Goal: Navigation & Orientation: Find specific page/section

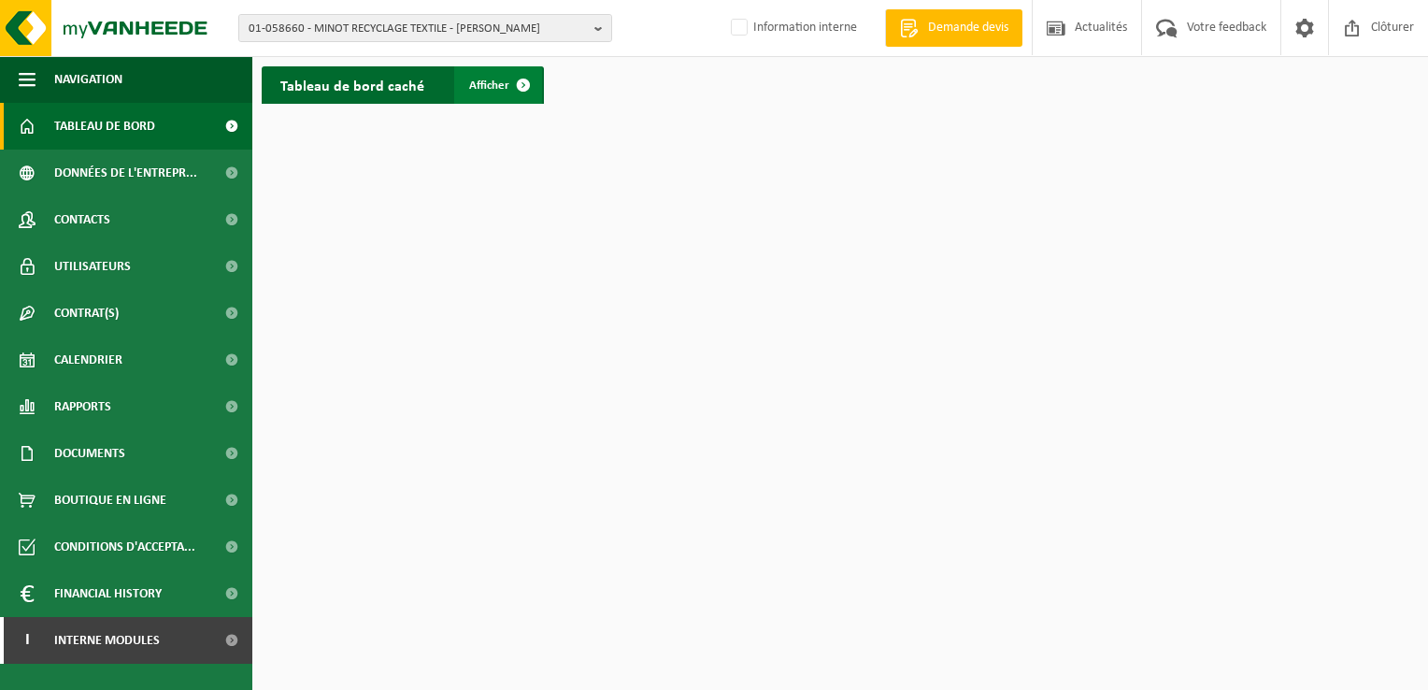
click at [494, 80] on span "Afficher" at bounding box center [489, 85] width 40 height 12
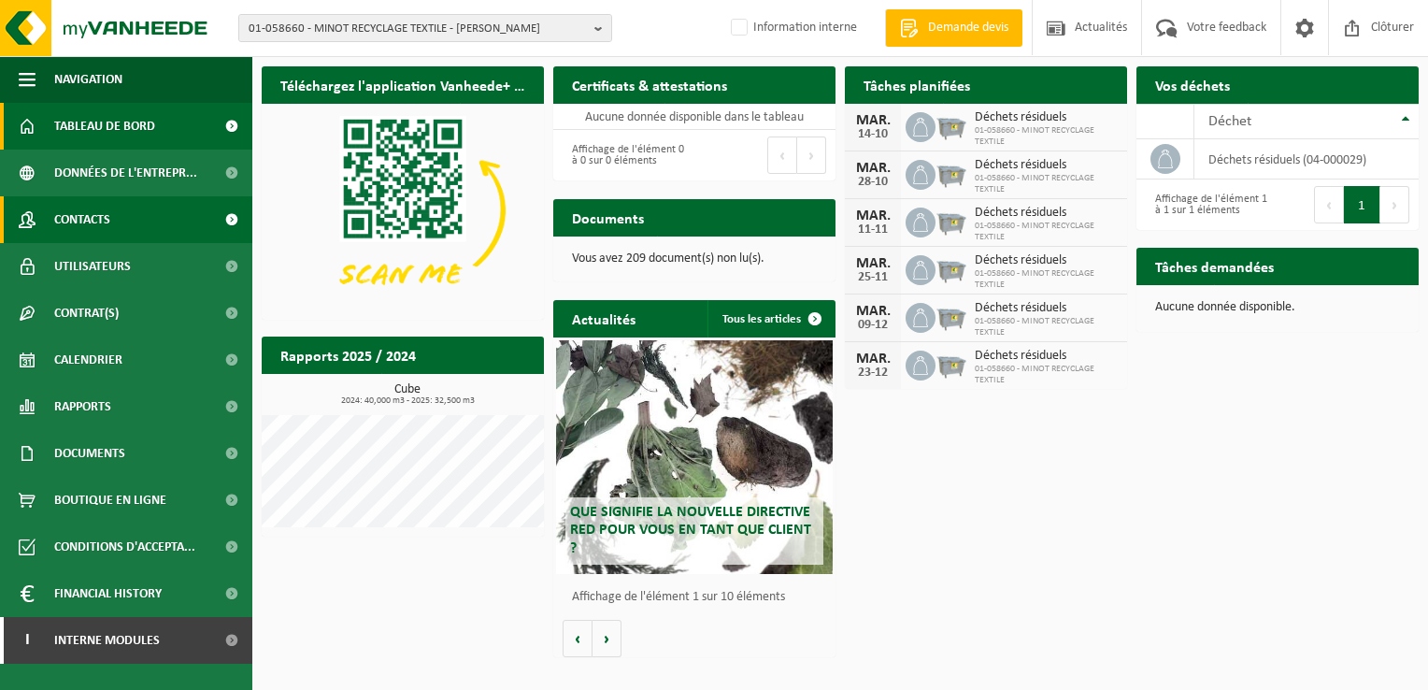
click at [93, 210] on span "Contacts" at bounding box center [82, 219] width 56 height 47
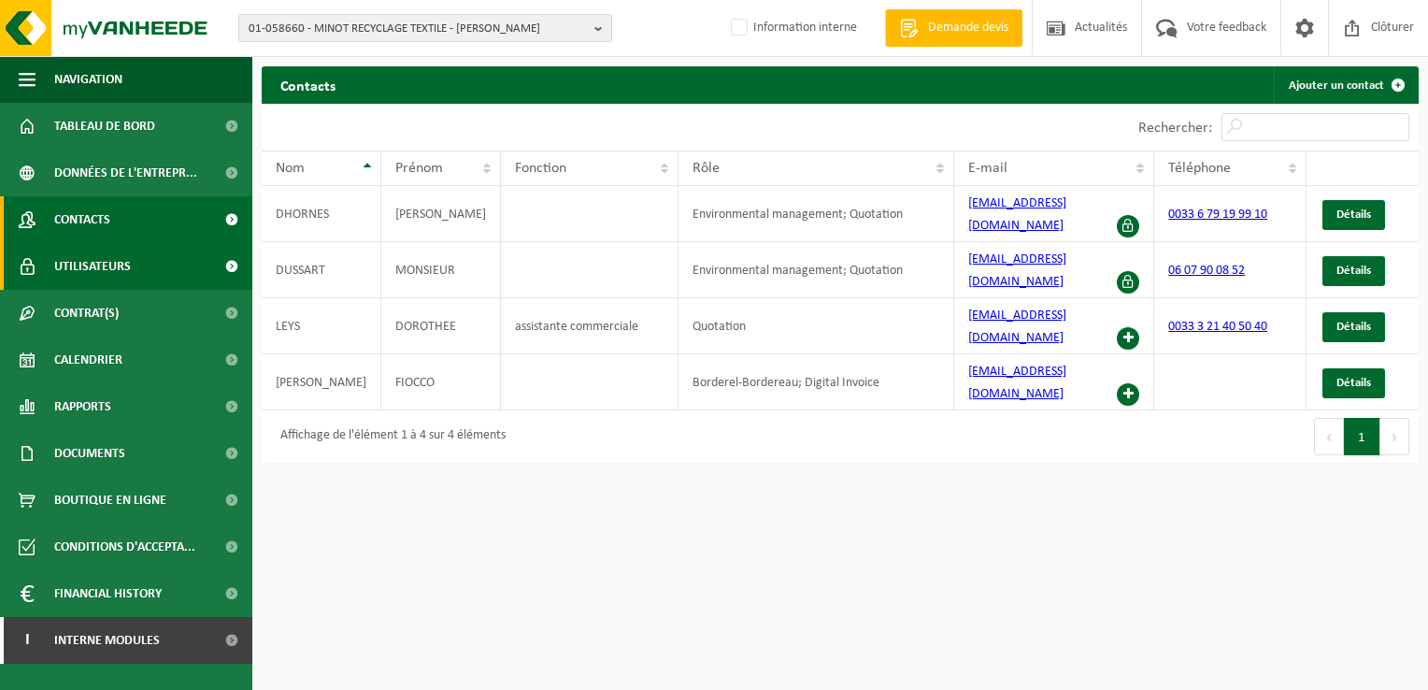
click at [121, 263] on span "Utilisateurs" at bounding box center [92, 266] width 77 height 47
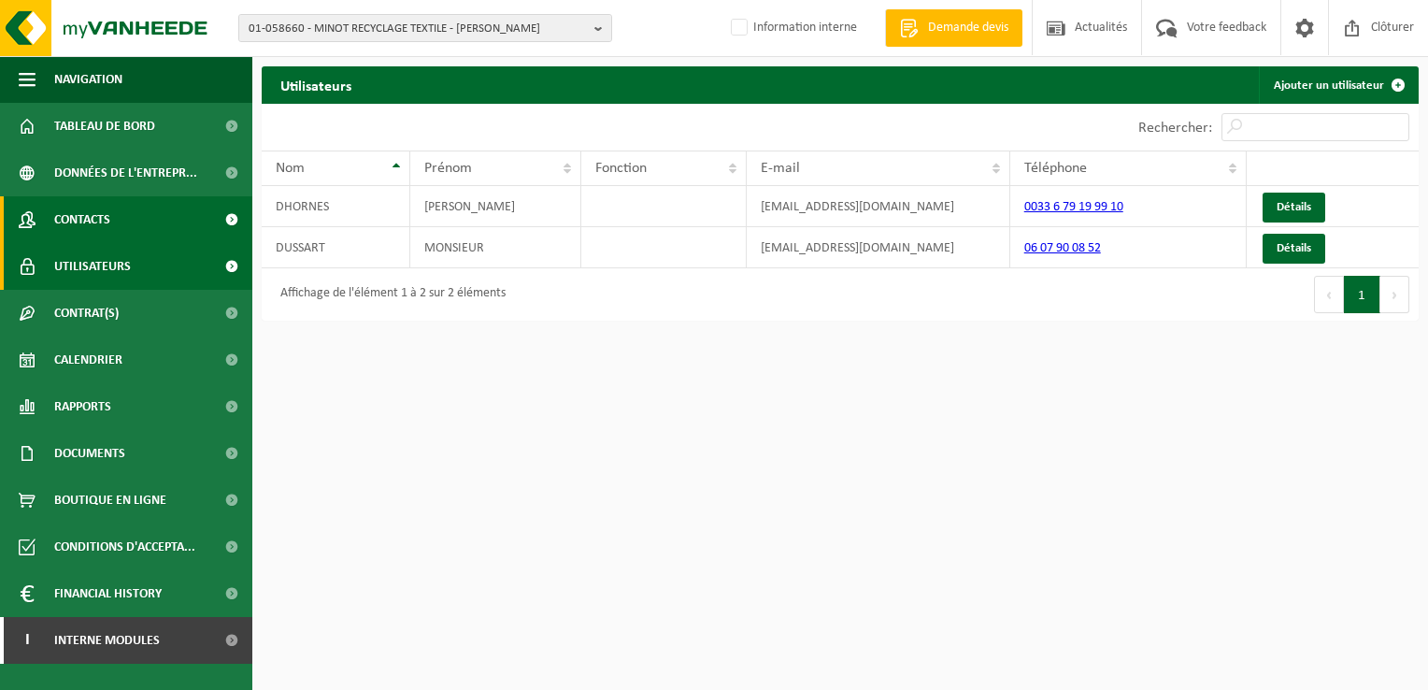
click at [112, 217] on link "Contacts" at bounding box center [126, 219] width 252 height 47
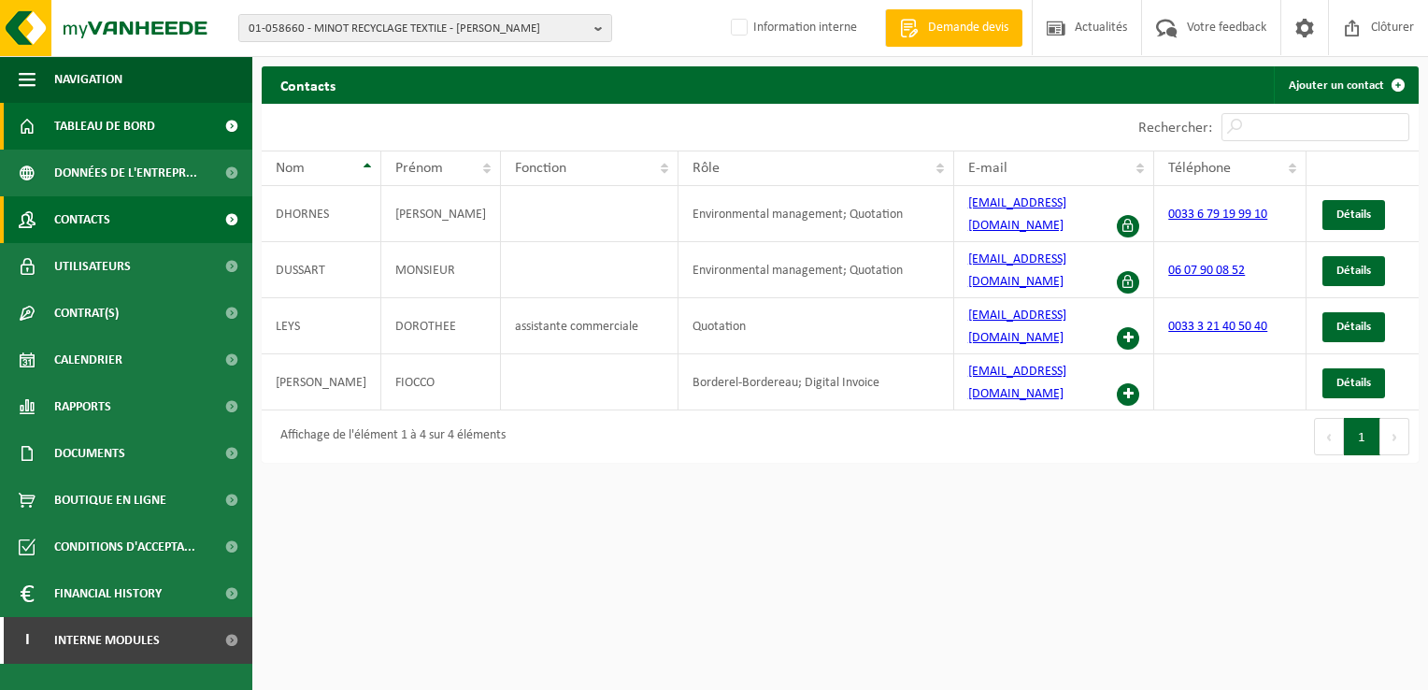
click at [135, 119] on span "Tableau de bord" at bounding box center [104, 126] width 101 height 47
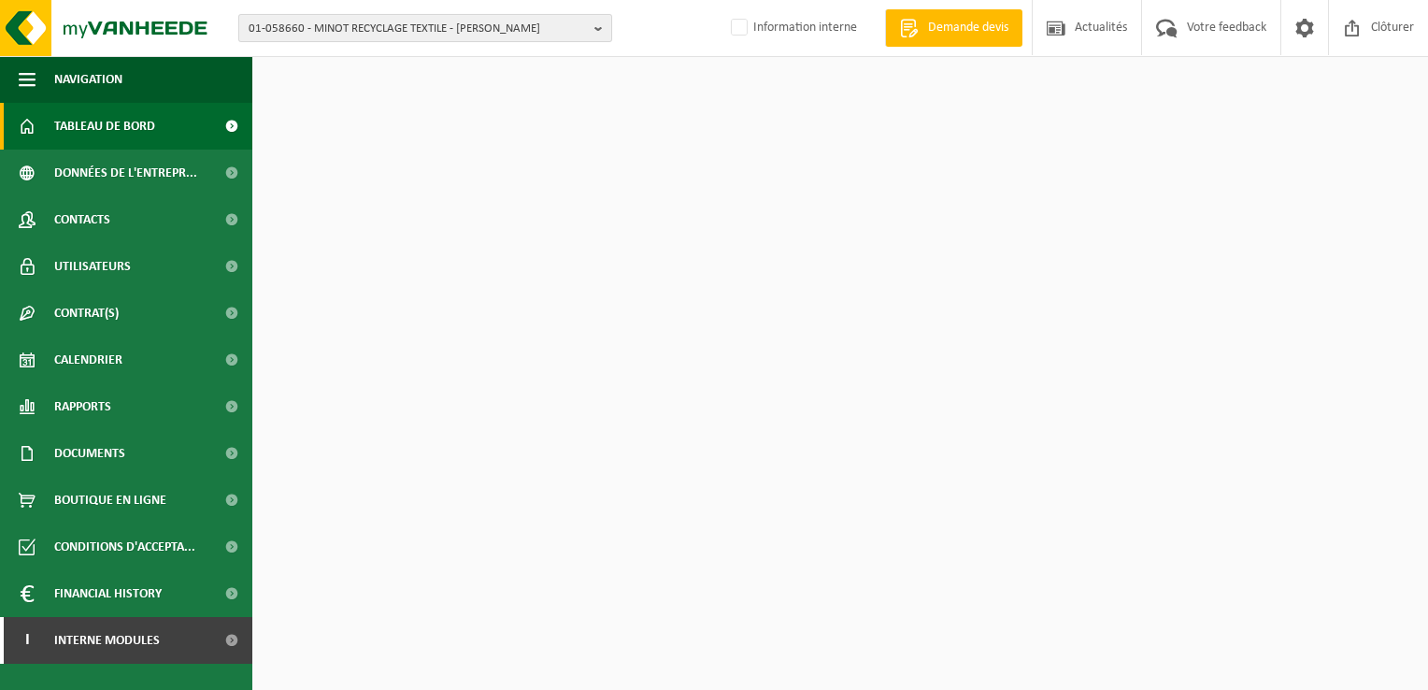
click at [537, 27] on span "01-058660 - MINOT RECYCLAGE TEXTILE - BILLY BERCLAU" at bounding box center [418, 29] width 338 height 28
click at [384, 59] on input "text" at bounding box center [425, 58] width 364 height 23
paste input "01-085953"
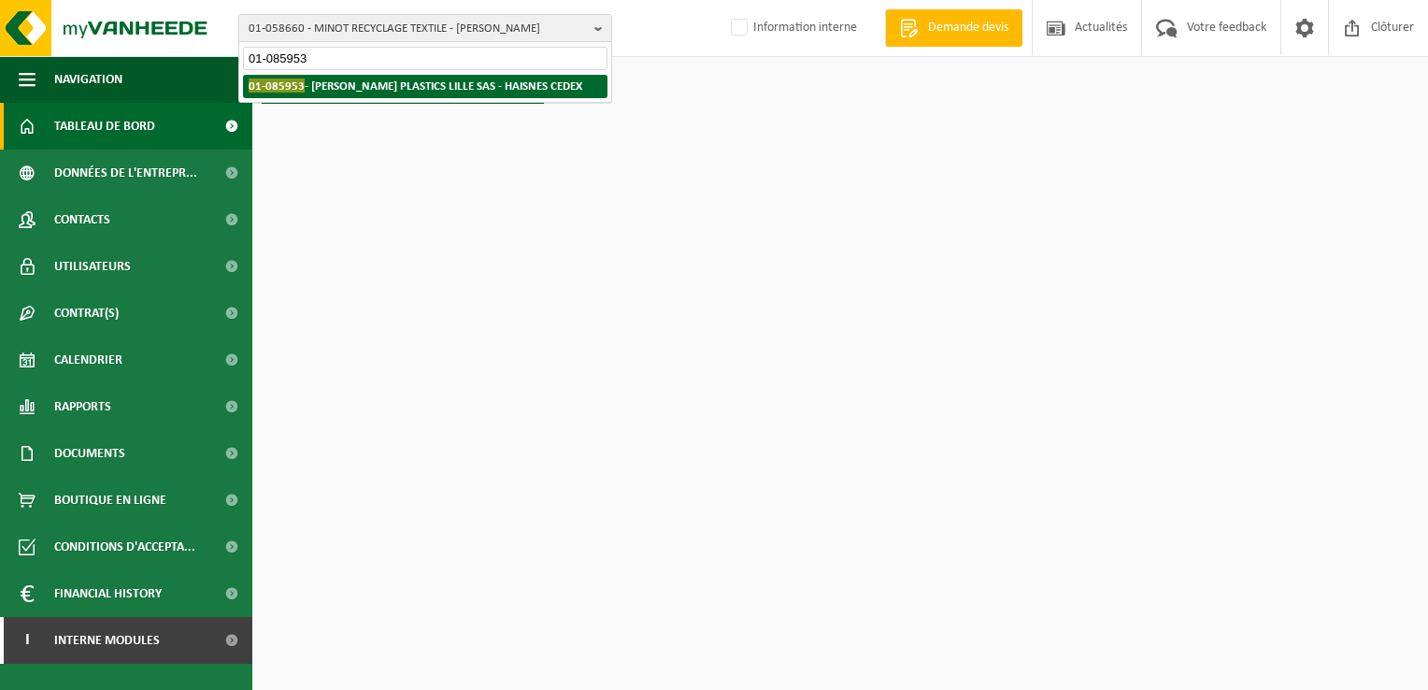
type input "01-085953"
click at [366, 84] on strong "01-085953 - GREIF PLASTICS LILLE SAS - HAISNES CEDEX" at bounding box center [416, 85] width 334 height 14
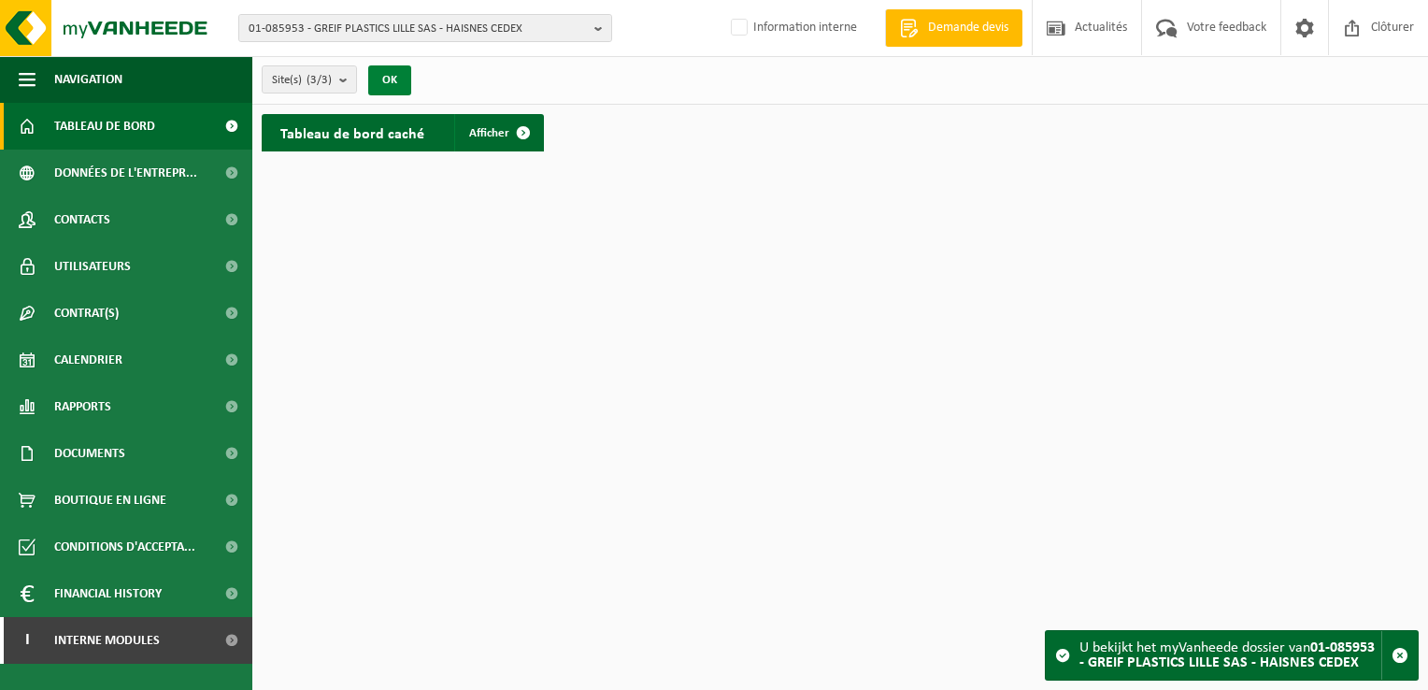
click at [384, 82] on button "OK" at bounding box center [389, 80] width 43 height 30
click at [525, 135] on span at bounding box center [523, 132] width 37 height 37
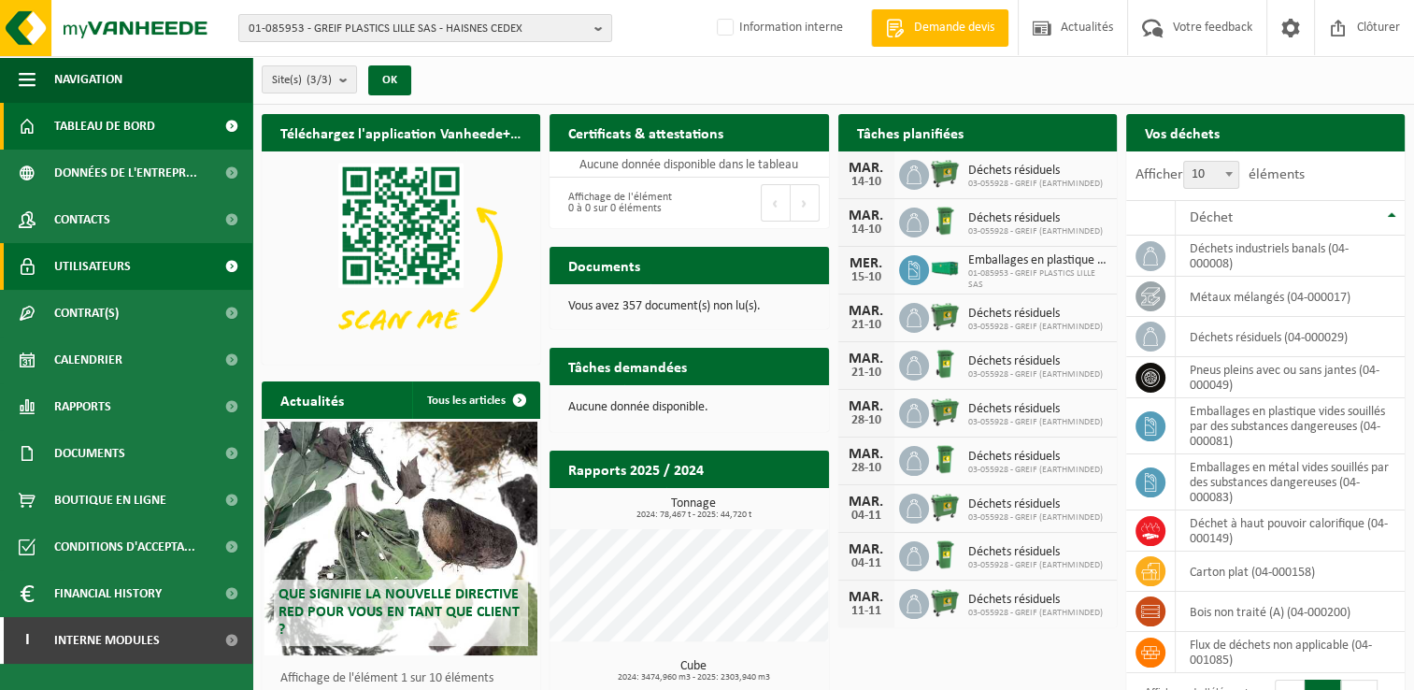
click at [108, 264] on span "Utilisateurs" at bounding box center [92, 266] width 77 height 47
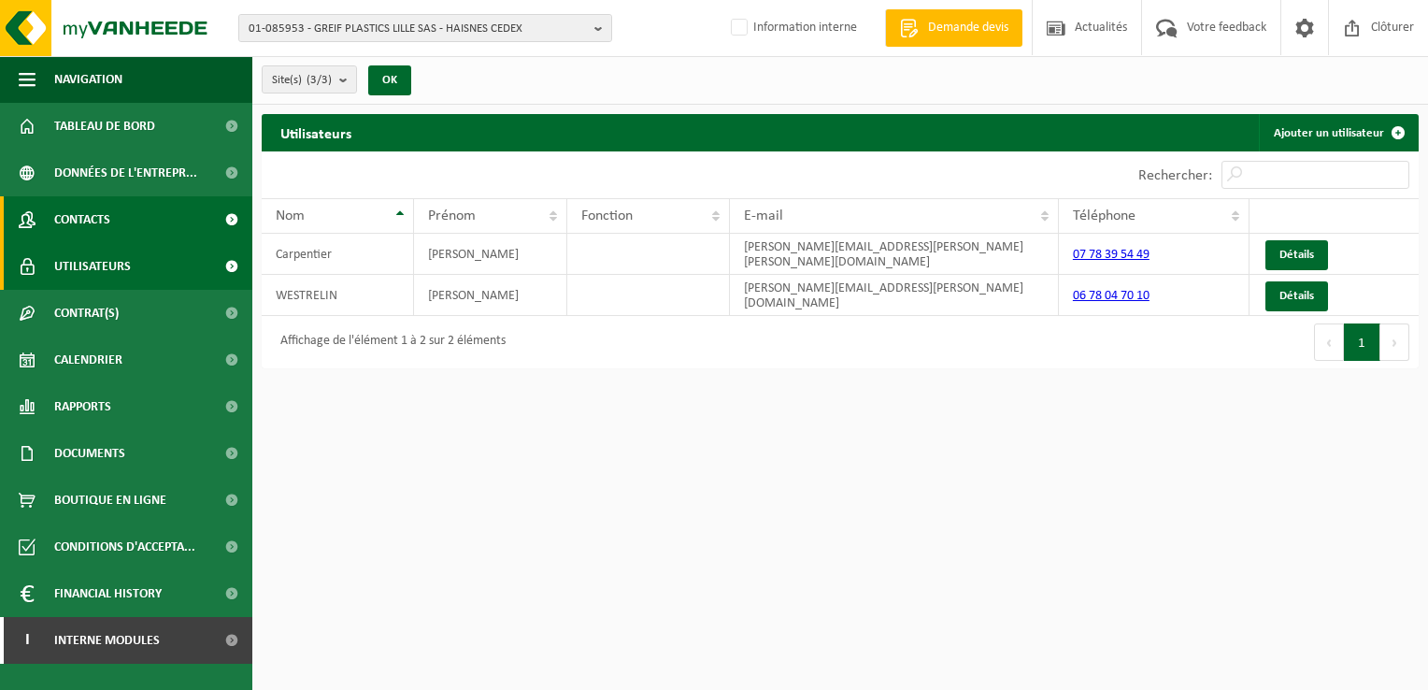
click at [126, 214] on link "Contacts" at bounding box center [126, 219] width 252 height 47
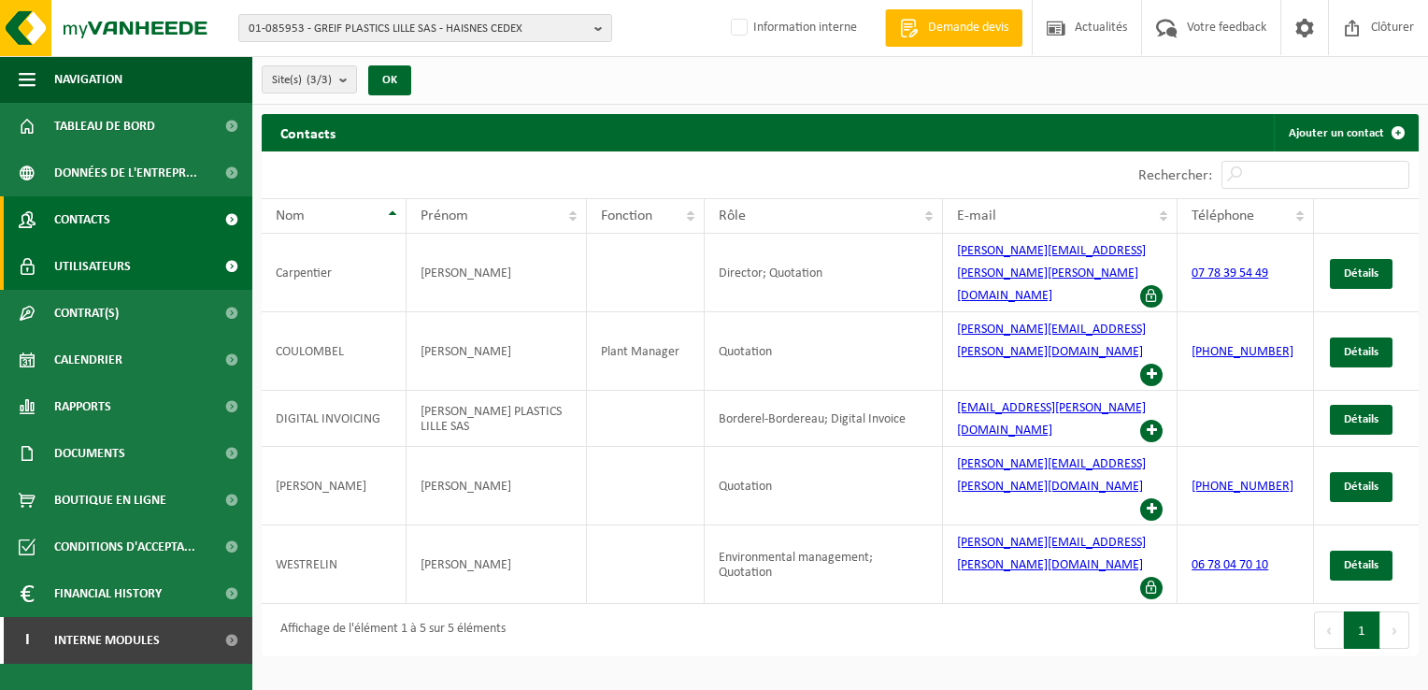
click at [151, 265] on link "Utilisateurs" at bounding box center [126, 266] width 252 height 47
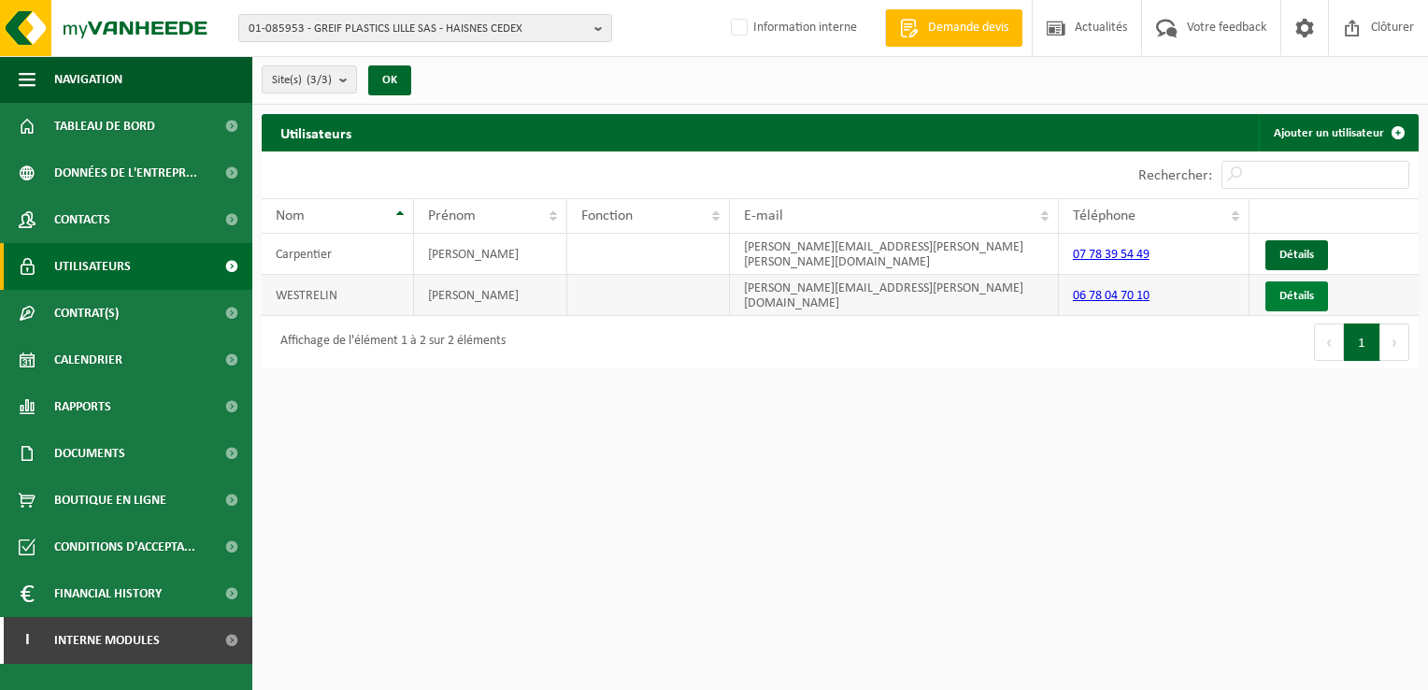
click at [1297, 292] on link "Détails" at bounding box center [1296, 296] width 63 height 30
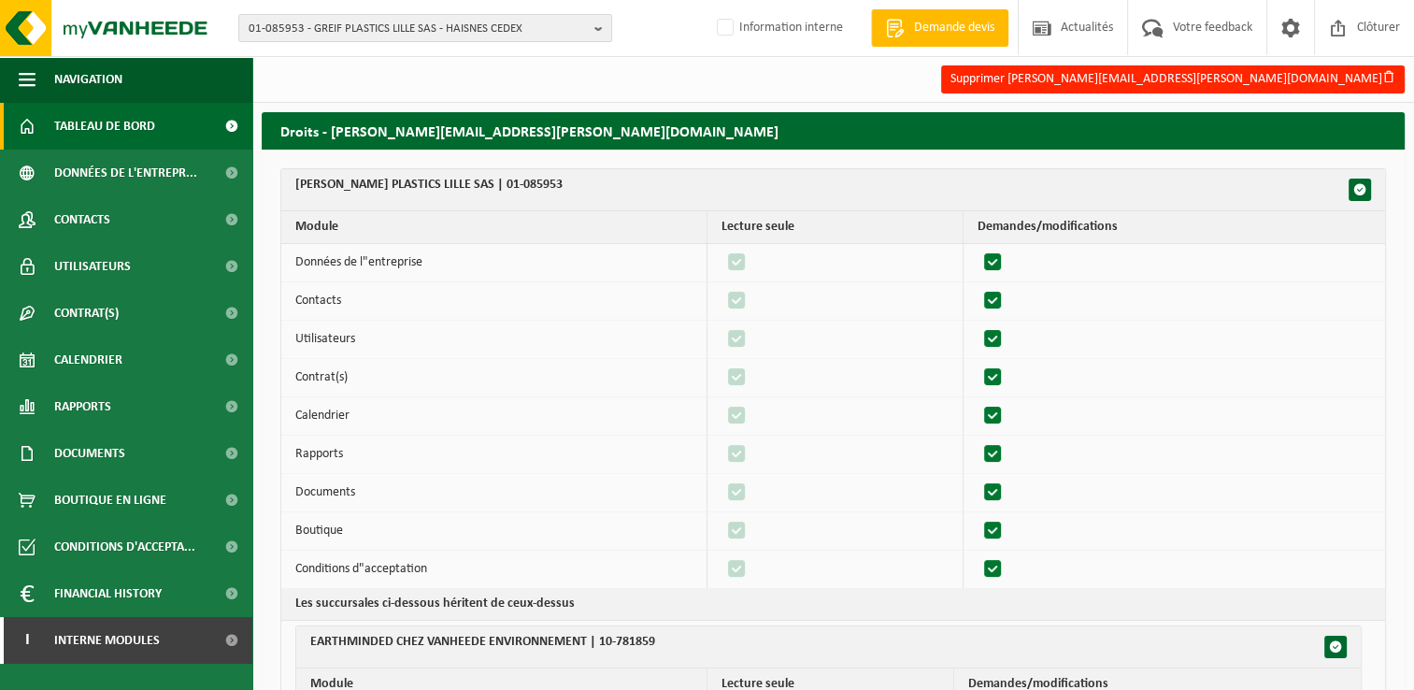
click at [166, 127] on link "Tableau de bord" at bounding box center [126, 126] width 252 height 47
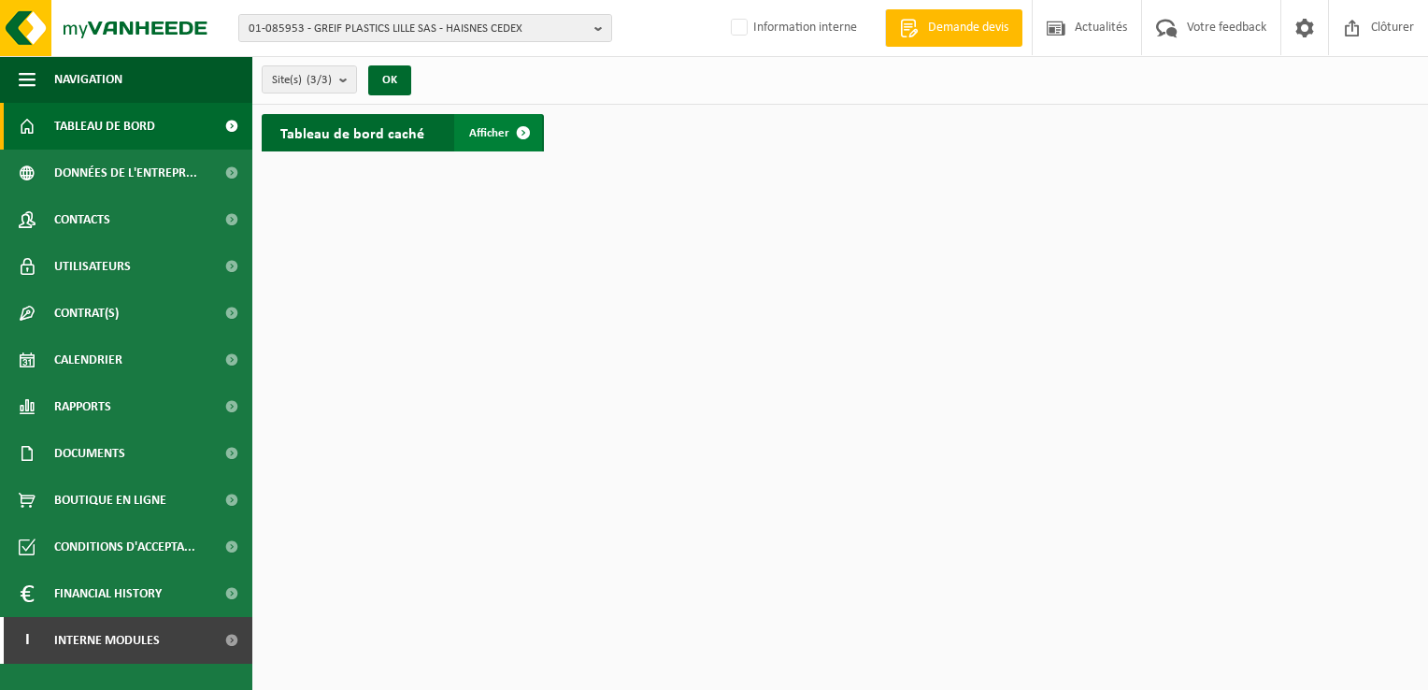
click at [498, 122] on link "Afficher" at bounding box center [498, 132] width 88 height 37
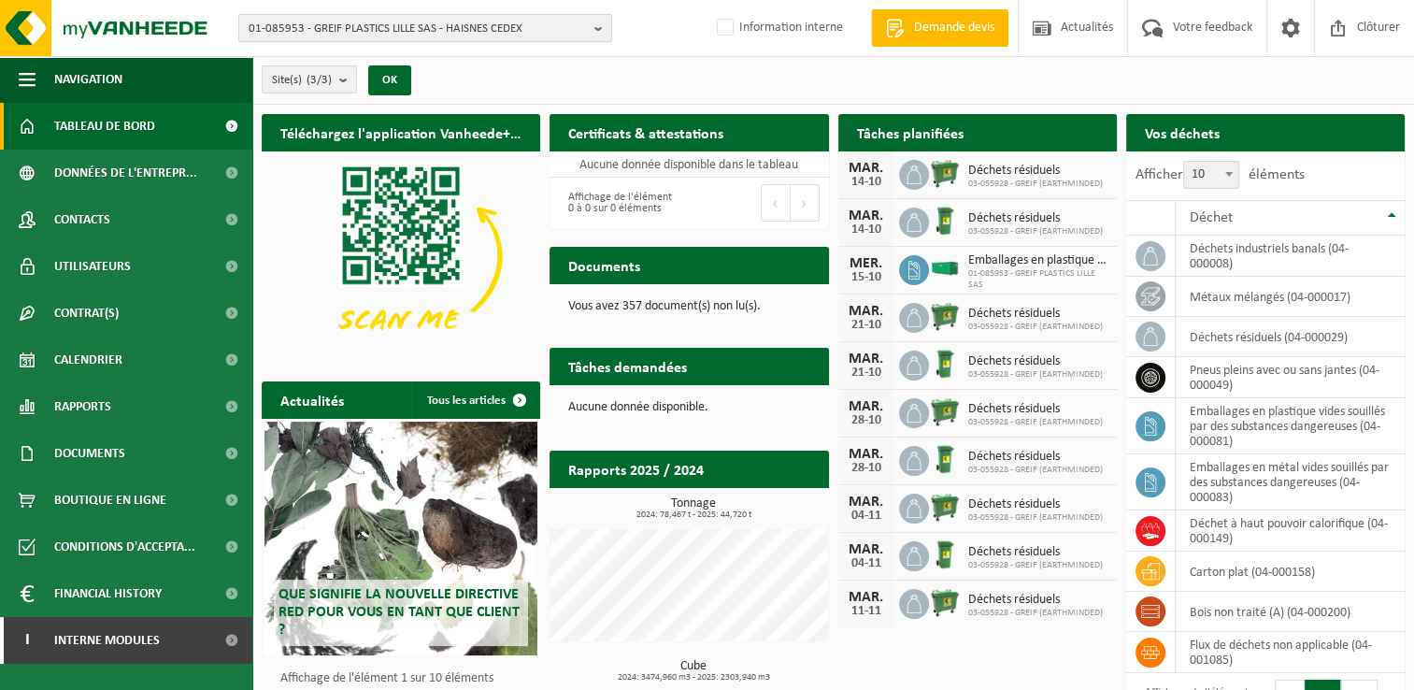
click at [375, 28] on span "01-085953 - GREIF PLASTICS LILLE SAS - HAISNES CEDEX" at bounding box center [418, 29] width 338 height 28
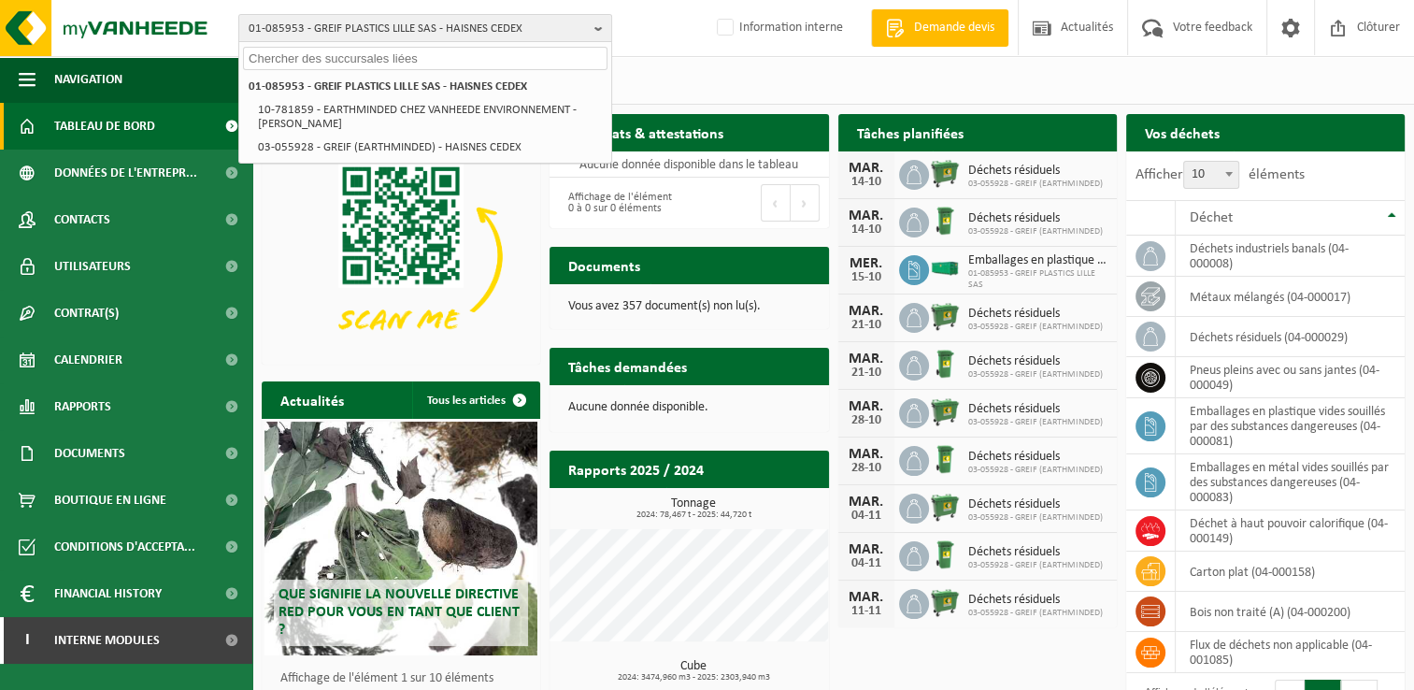
click at [286, 61] on input "text" at bounding box center [425, 58] width 364 height 23
paste input "01-087280"
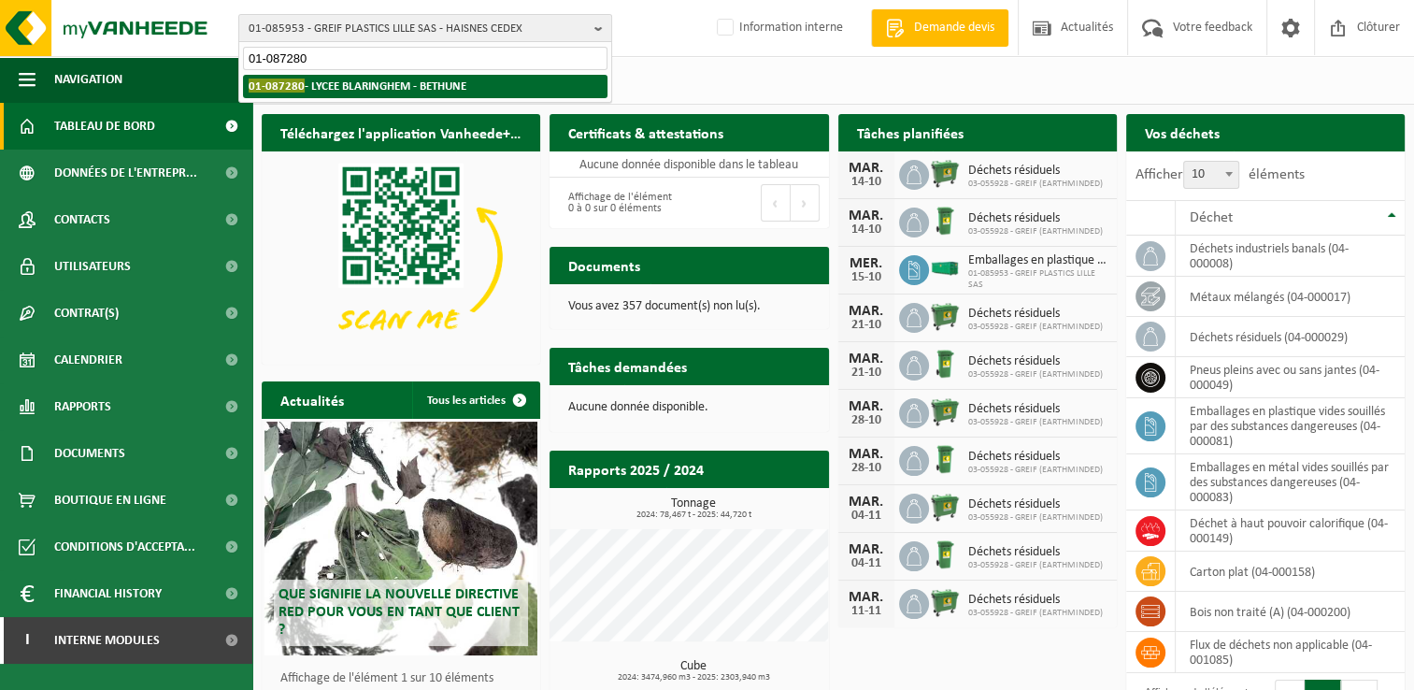
type input "01-087280"
click at [314, 80] on strong "01-087280 - LYCEE BLARINGHEM - BETHUNE" at bounding box center [358, 85] width 218 height 14
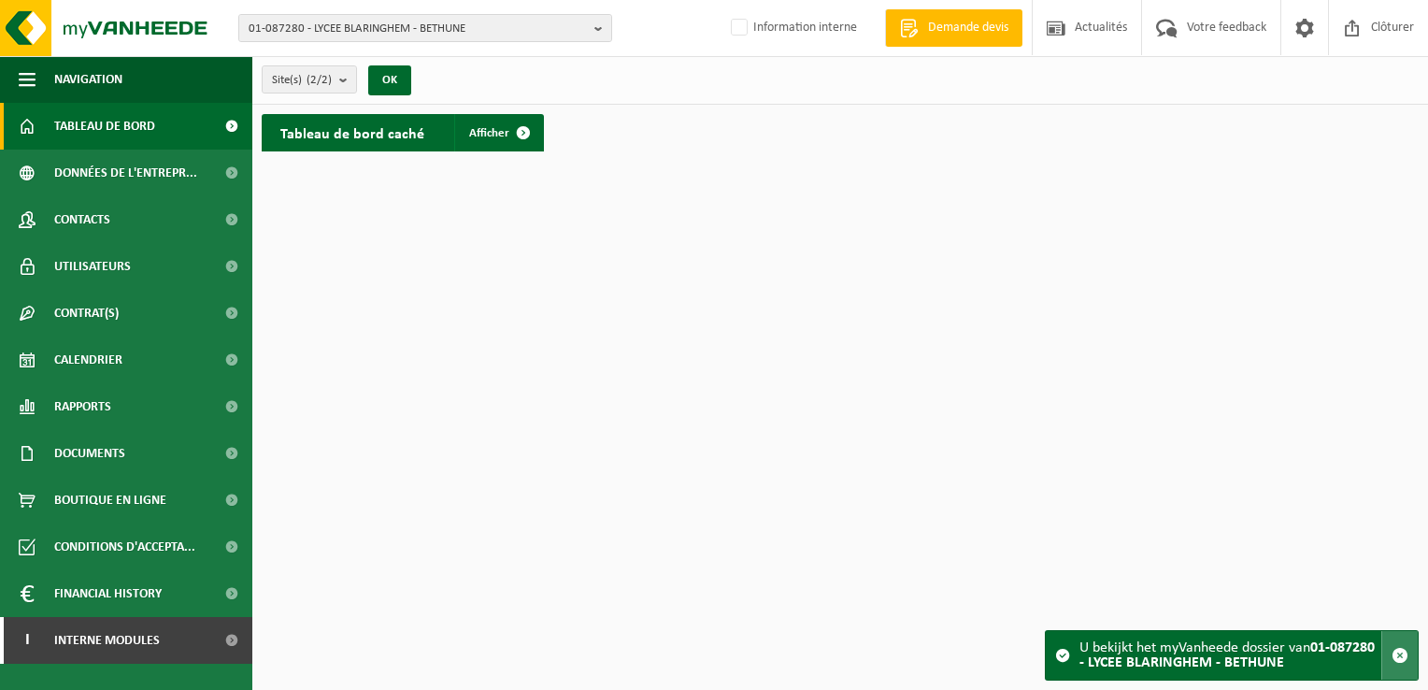
click at [1402, 652] on span "button" at bounding box center [1399, 655] width 17 height 17
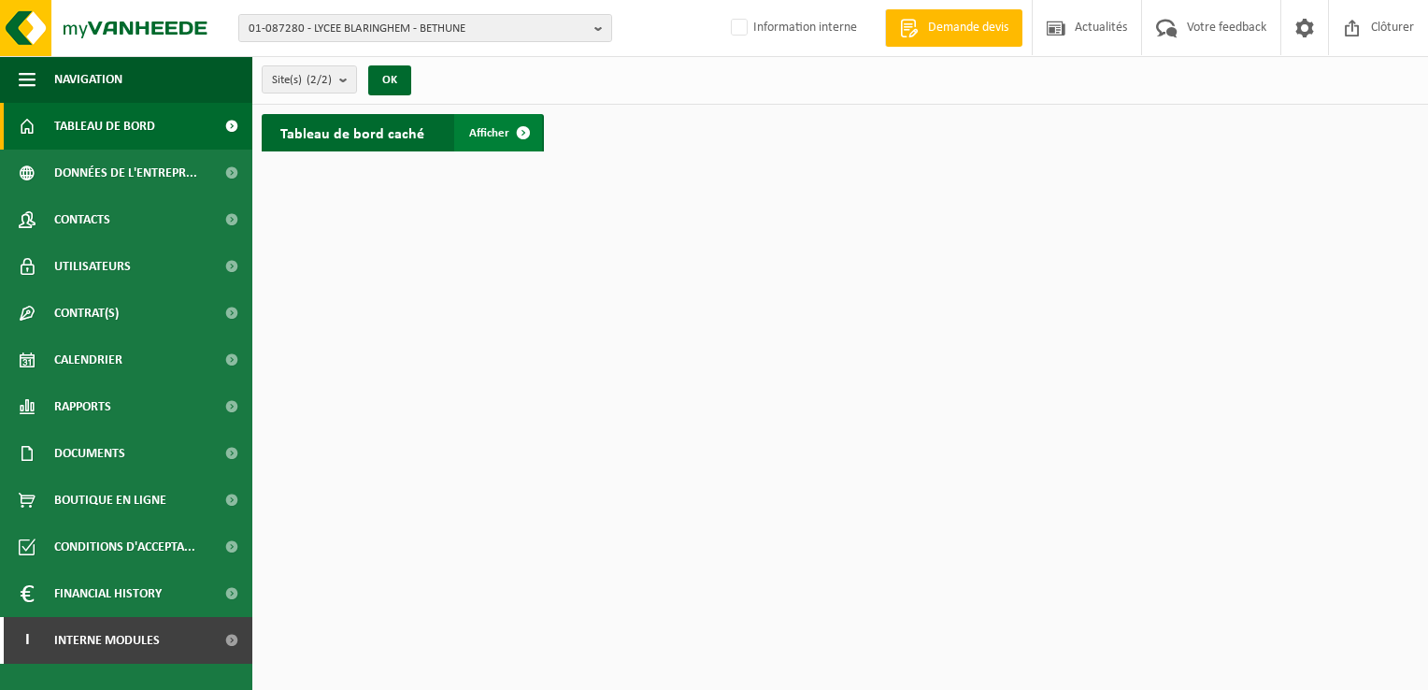
click at [472, 127] on span "Afficher" at bounding box center [489, 133] width 40 height 12
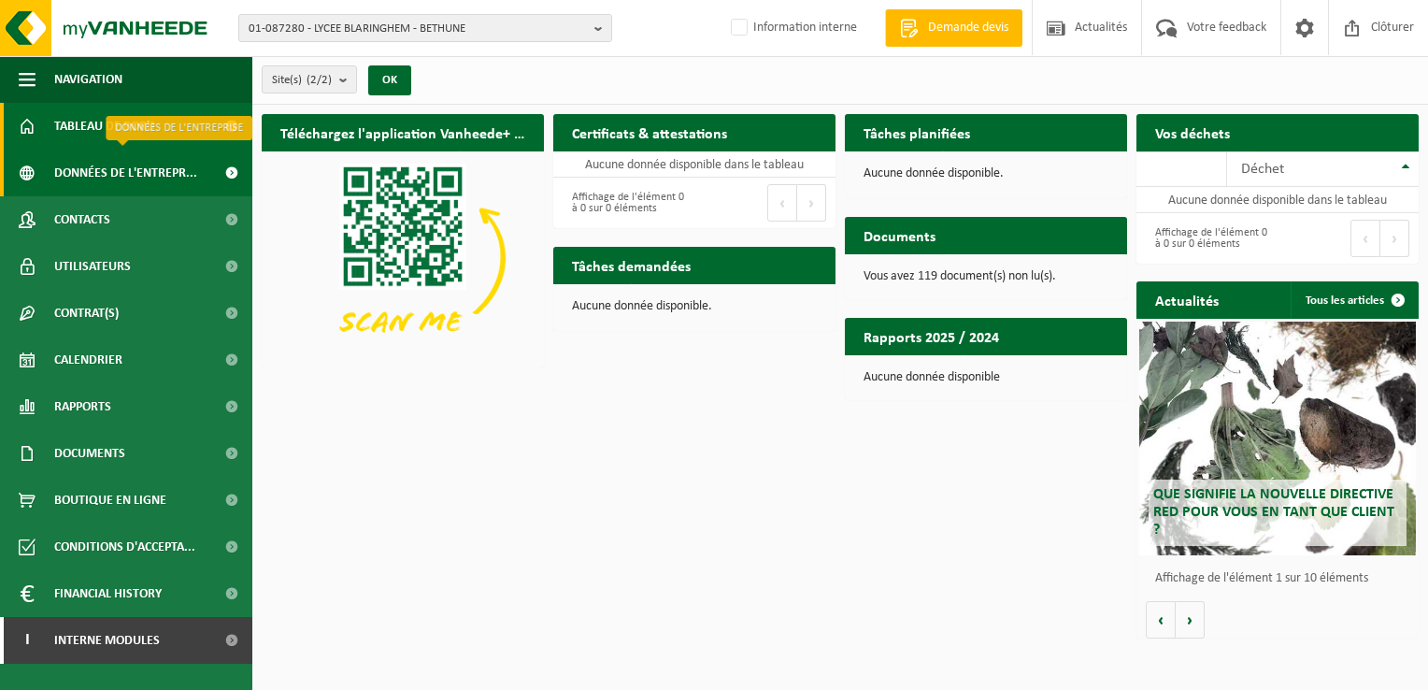
click at [168, 170] on span "Données de l'entrepr..." at bounding box center [125, 173] width 143 height 47
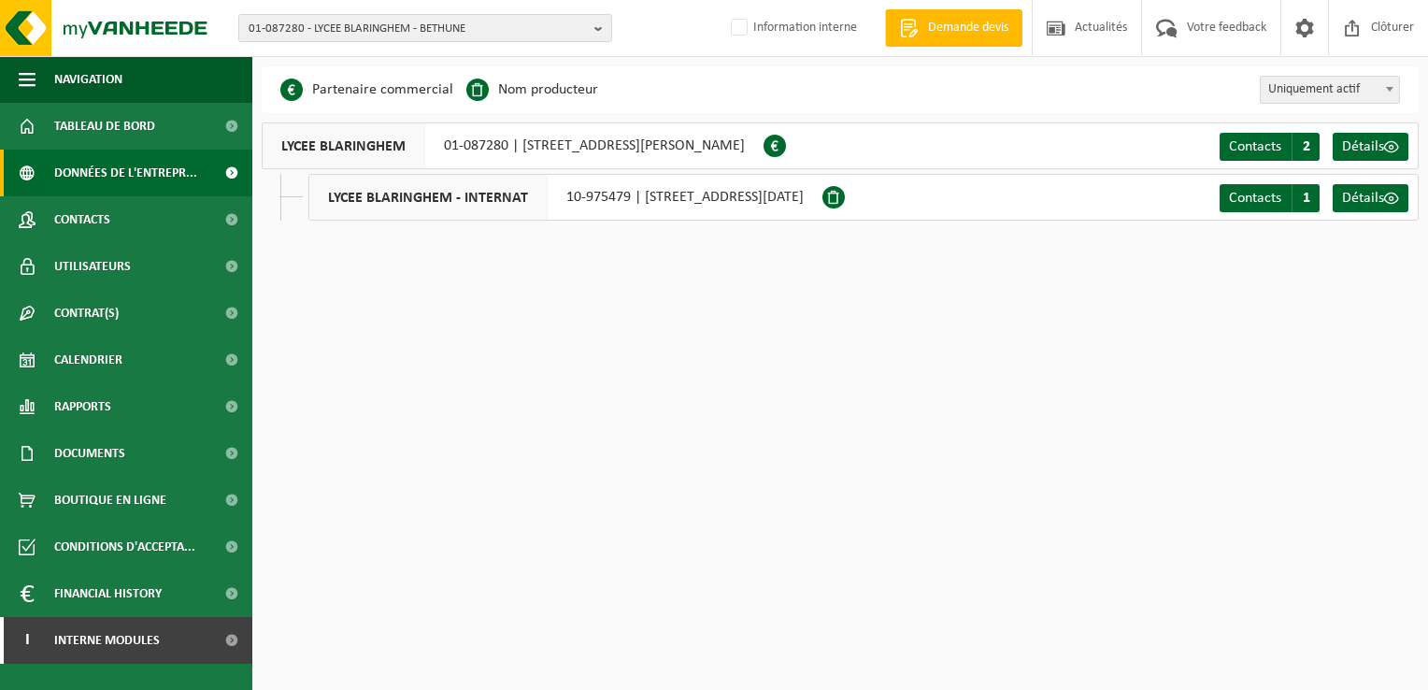
click at [786, 144] on span at bounding box center [774, 146] width 22 height 22
click at [1261, 139] on span "Contacts" at bounding box center [1255, 146] width 52 height 15
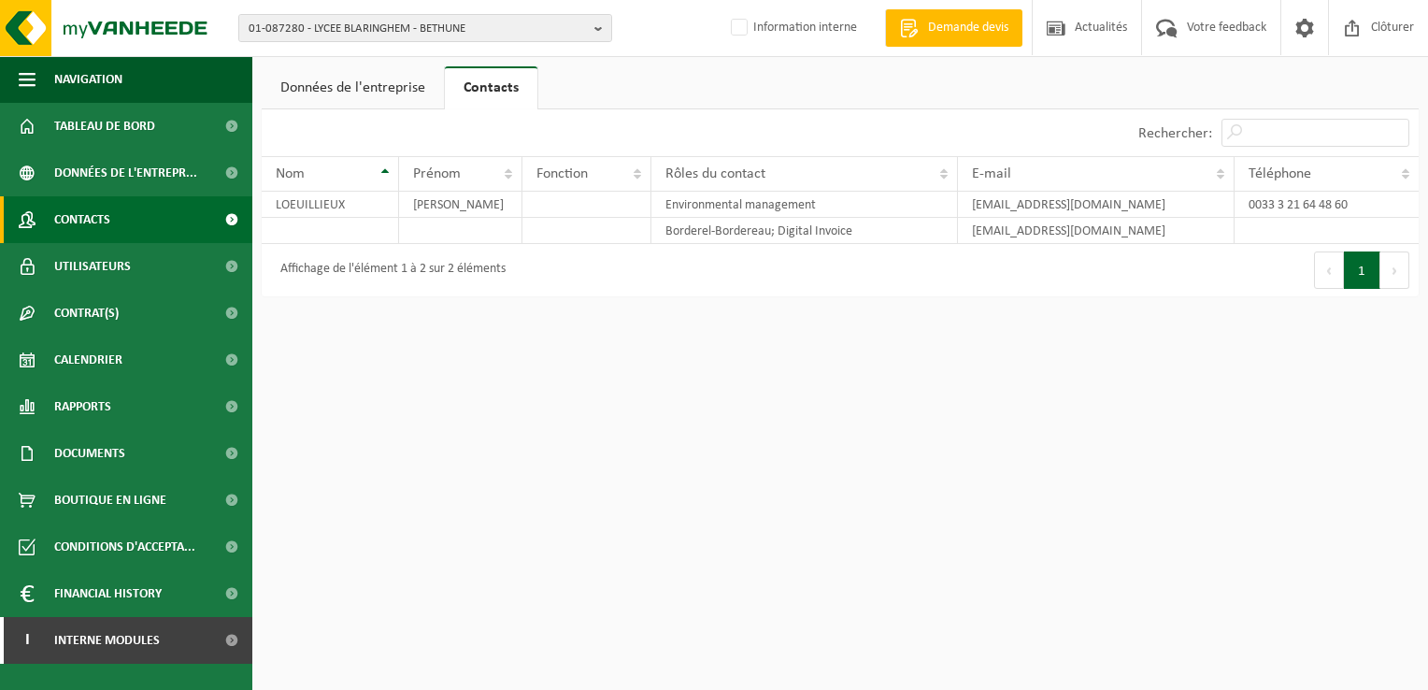
click at [98, 222] on span "Contacts" at bounding box center [82, 219] width 56 height 47
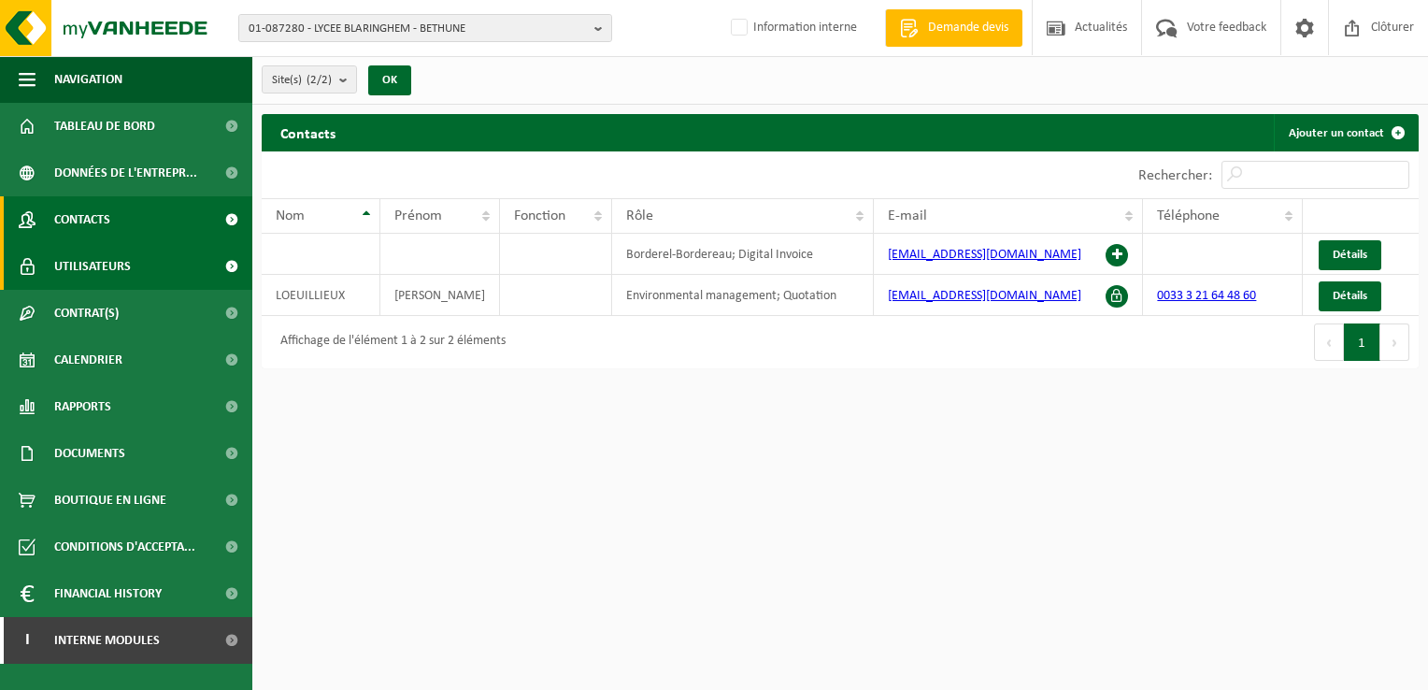
click at [94, 258] on span "Utilisateurs" at bounding box center [92, 266] width 77 height 47
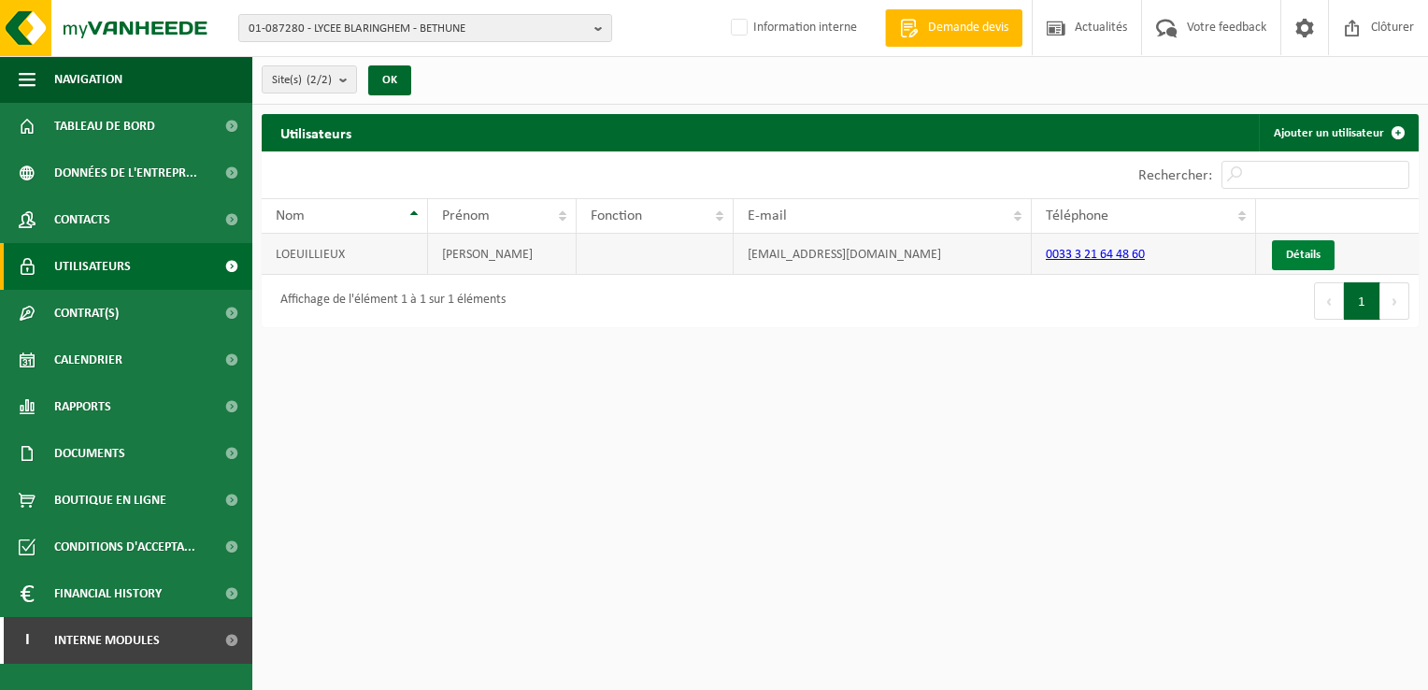
click at [1305, 250] on link "Détails" at bounding box center [1303, 255] width 63 height 30
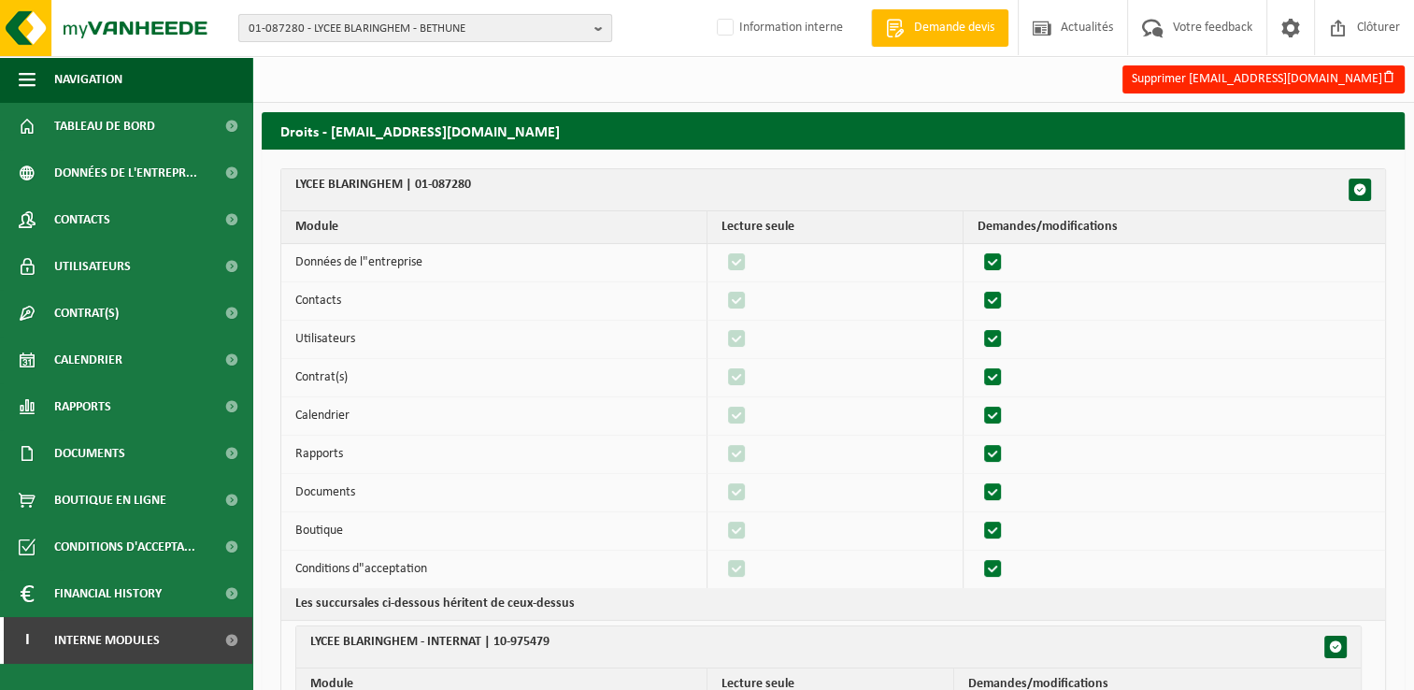
click at [355, 29] on span "01-087280 - LYCEE BLARINGHEM - BETHUNE" at bounding box center [418, 29] width 338 height 28
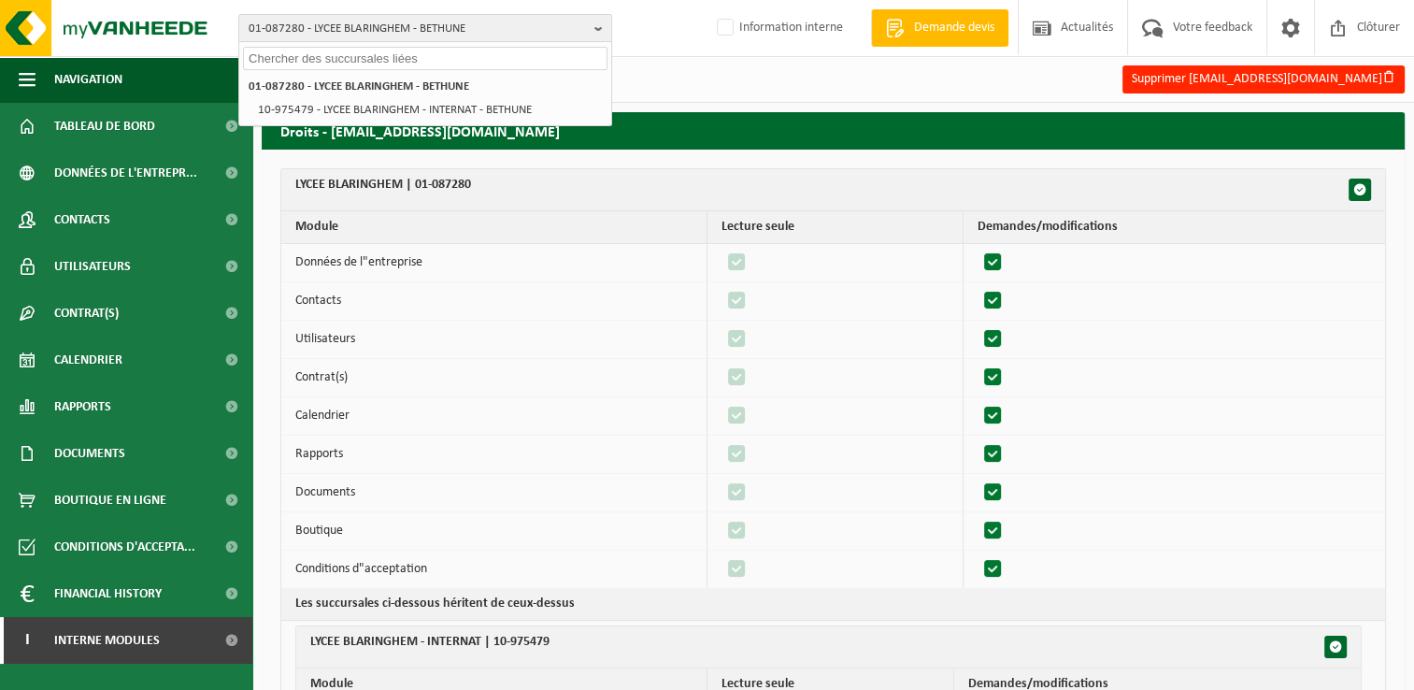
click at [270, 59] on input "text" at bounding box center [425, 58] width 364 height 23
paste input "10-768495"
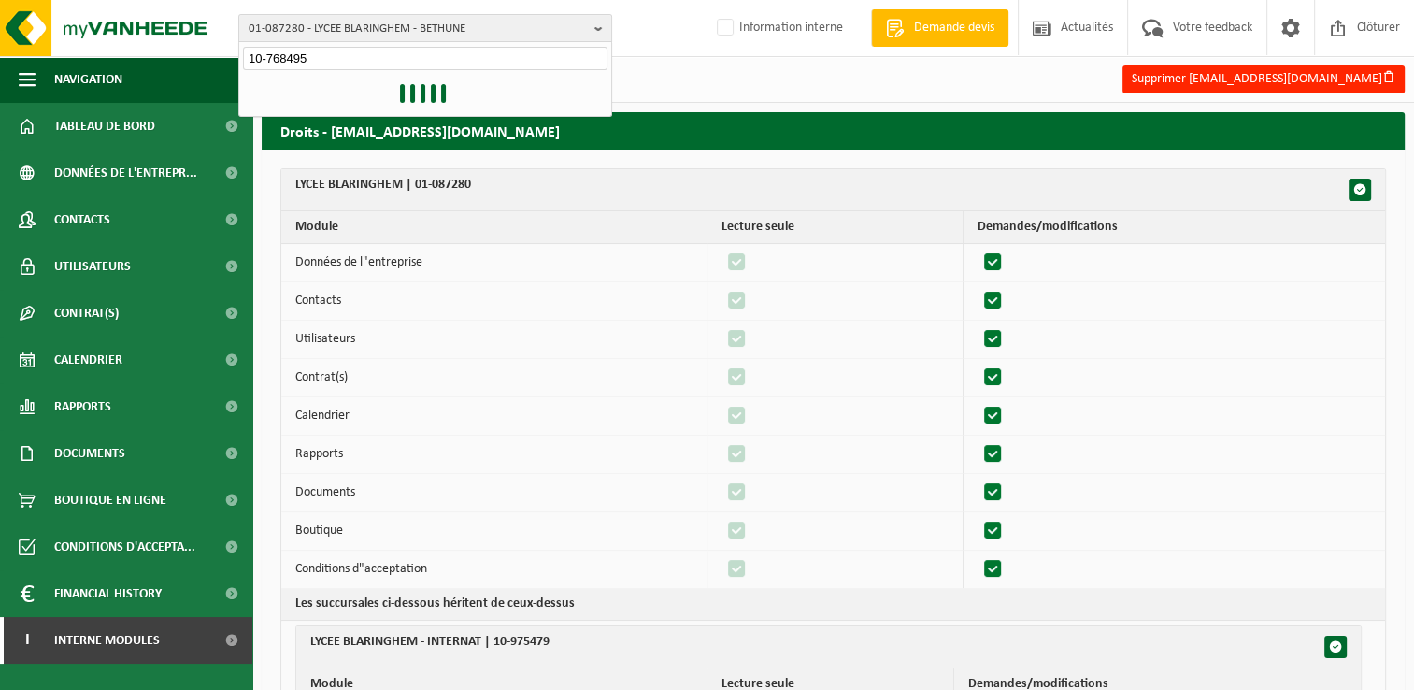
type input "10-768495"
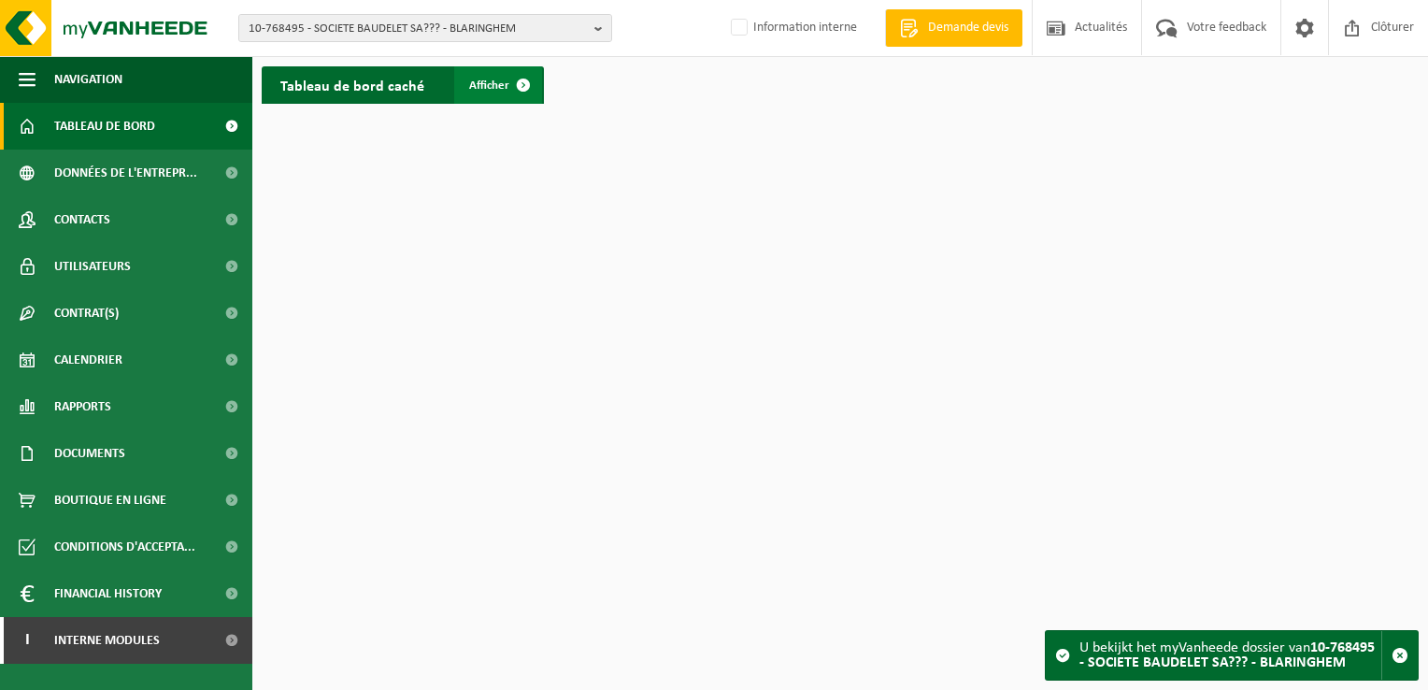
click at [523, 86] on span at bounding box center [523, 84] width 37 height 37
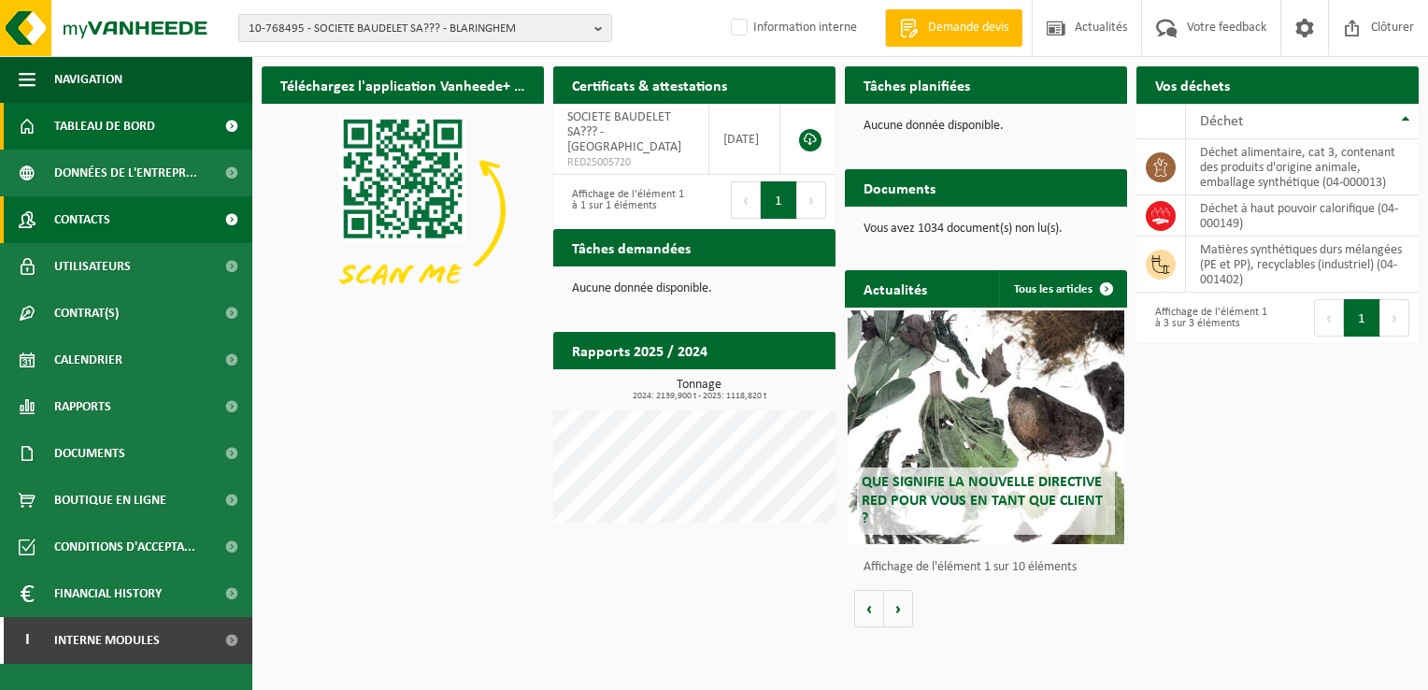
click at [101, 220] on span "Contacts" at bounding box center [82, 219] width 56 height 47
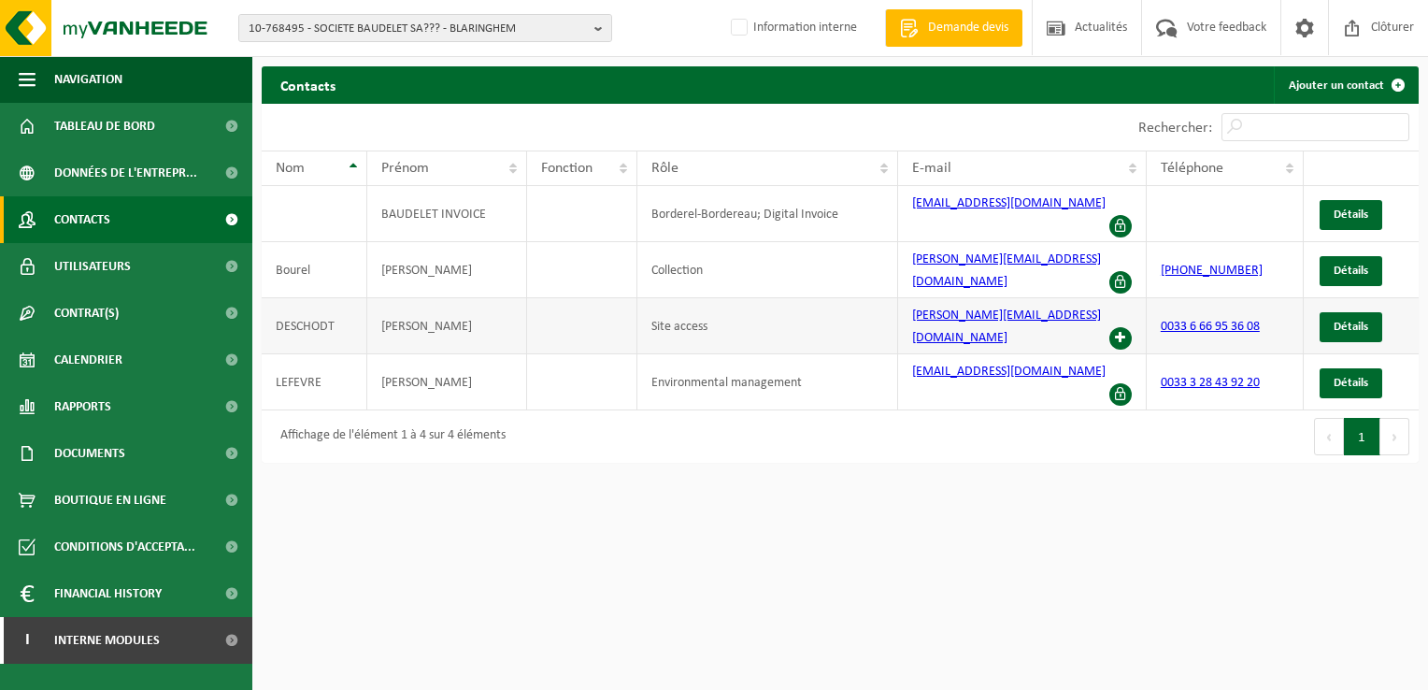
click at [1121, 327] on span at bounding box center [1120, 338] width 22 height 22
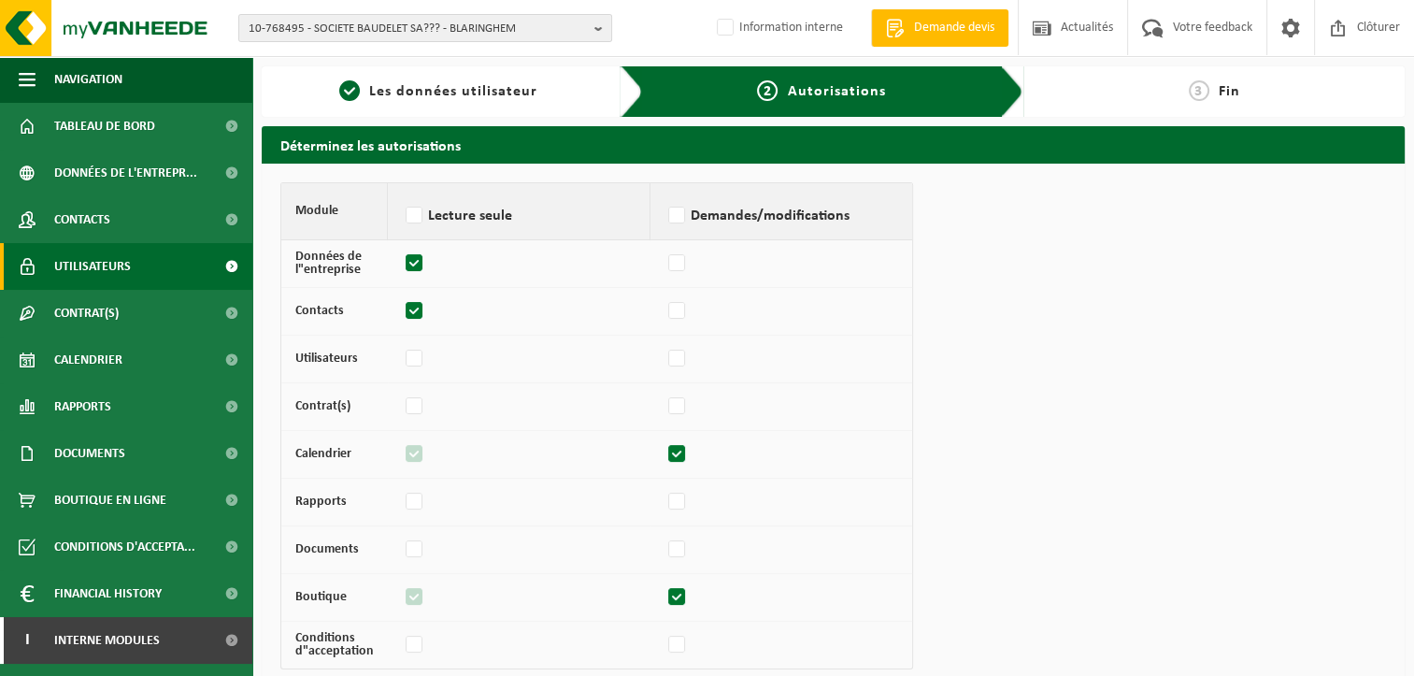
click at [95, 259] on span "Utilisateurs" at bounding box center [92, 266] width 77 height 47
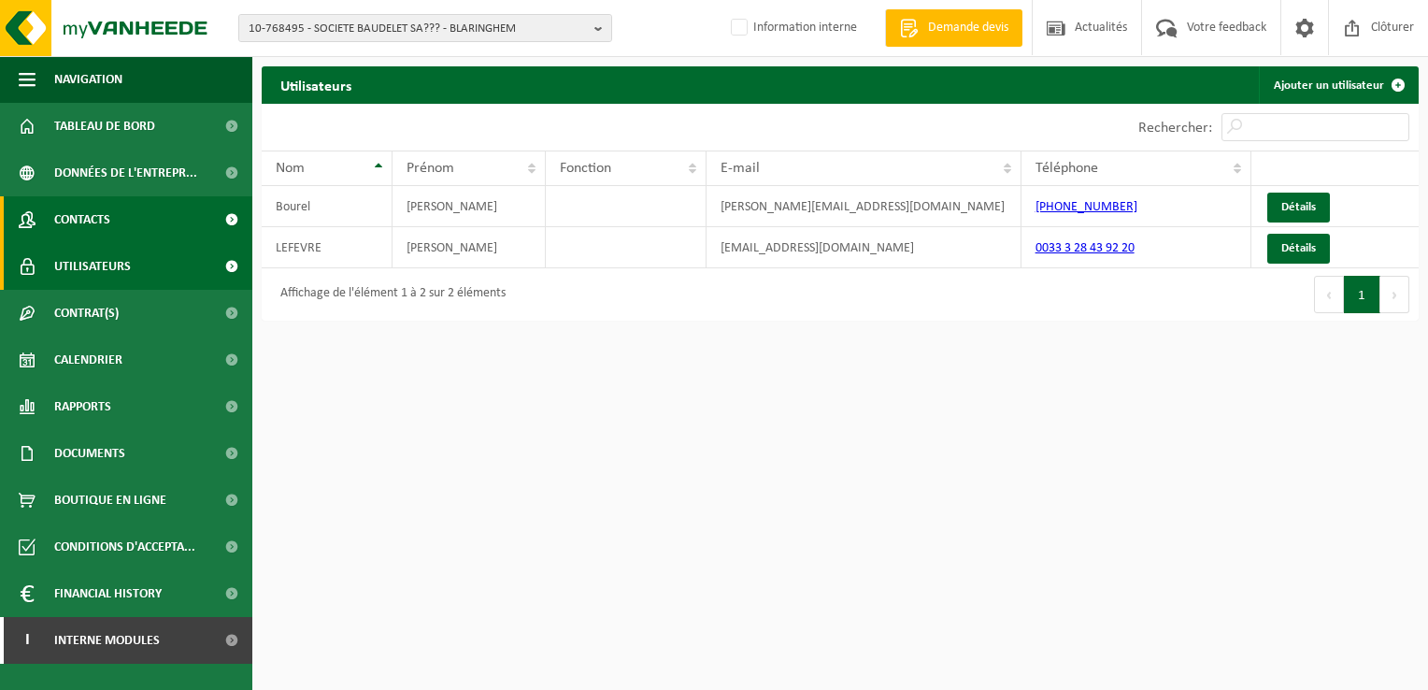
click at [116, 214] on link "Contacts" at bounding box center [126, 219] width 252 height 47
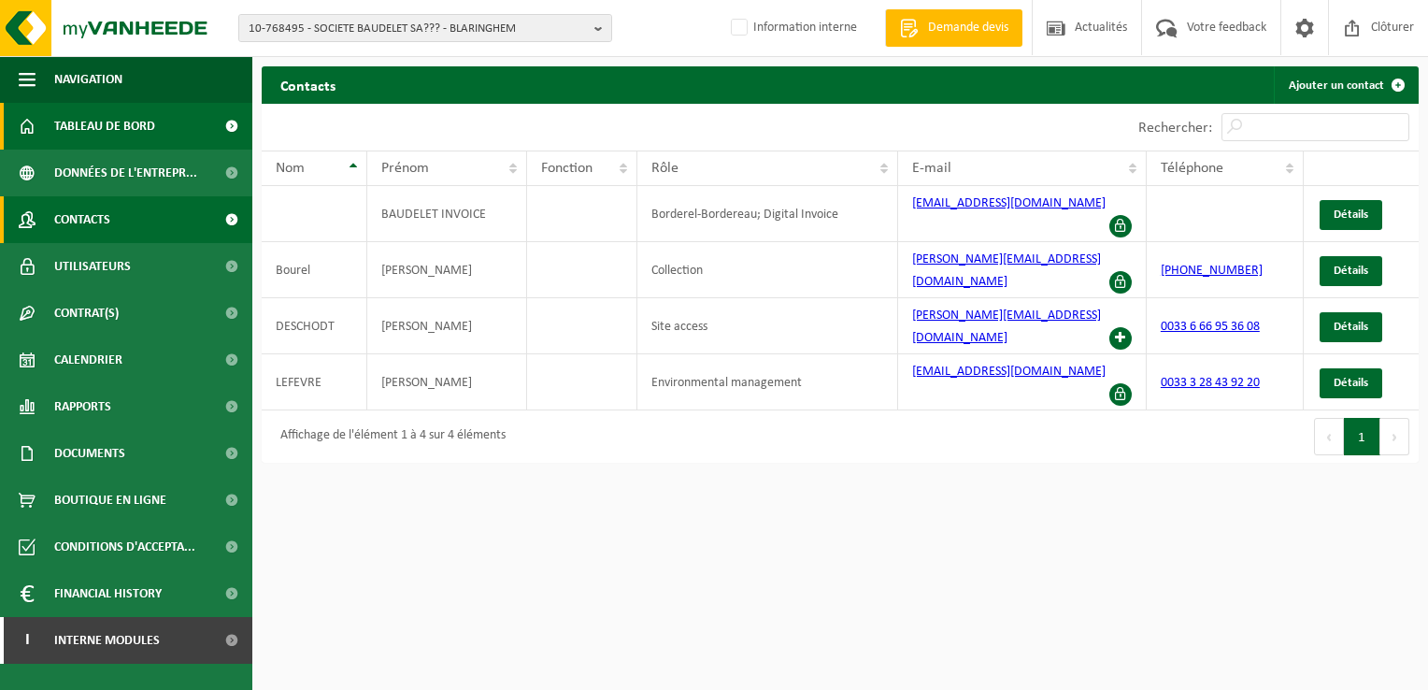
click at [138, 110] on span "Tableau de bord" at bounding box center [104, 126] width 101 height 47
